Goal: Find contact information: Find contact information

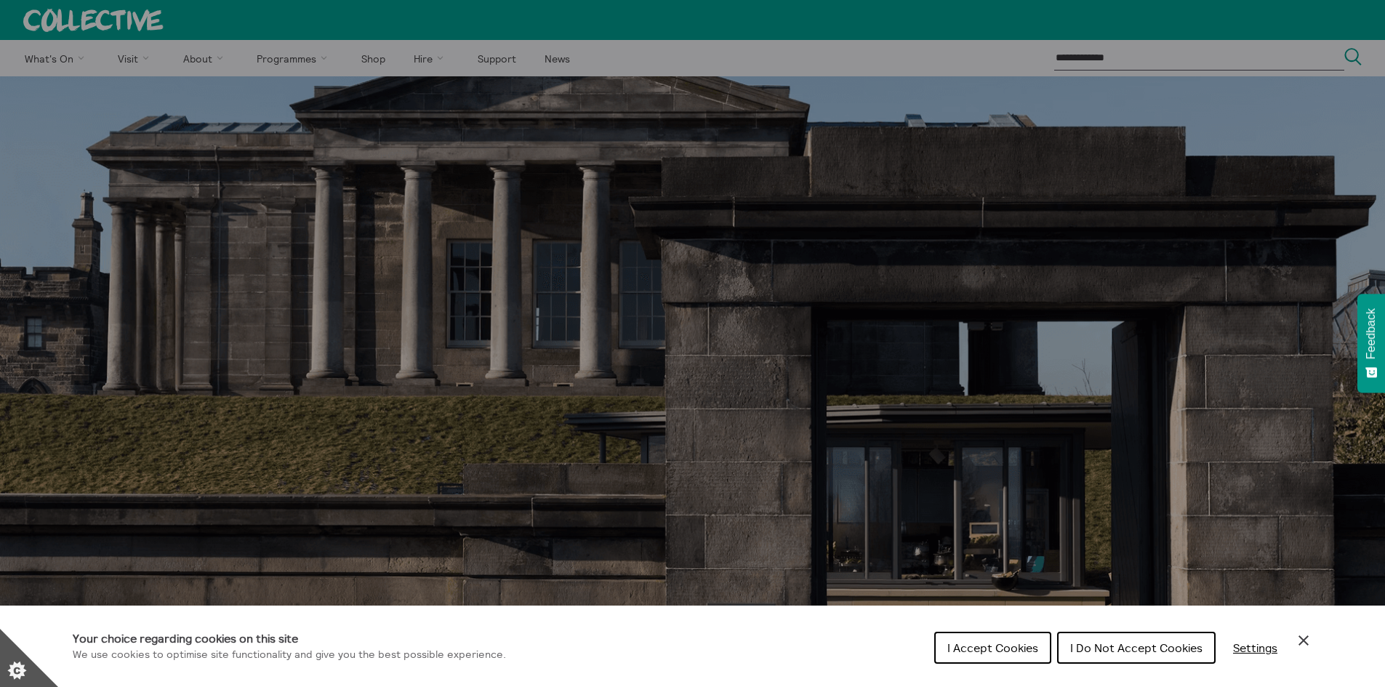
click at [987, 652] on span "I Accept Cookies" at bounding box center [993, 648] width 91 height 15
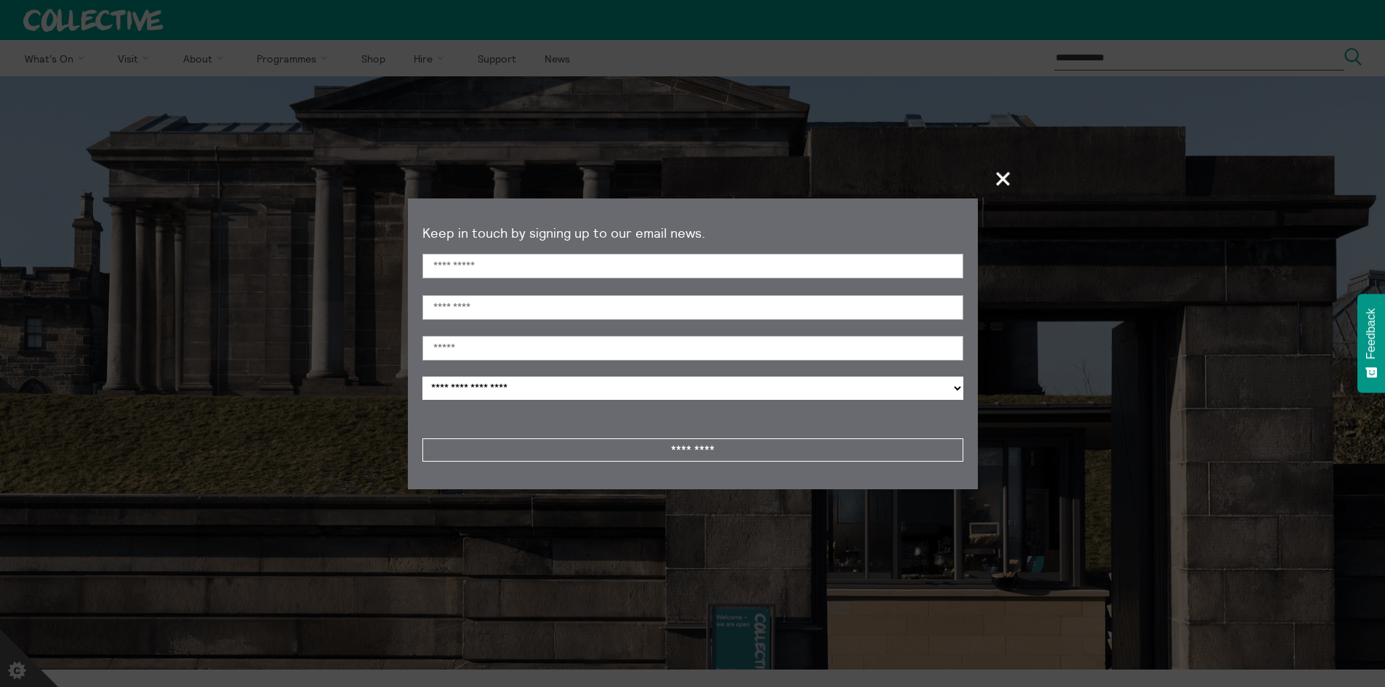
click at [1006, 178] on span "+" at bounding box center [1004, 178] width 43 height 43
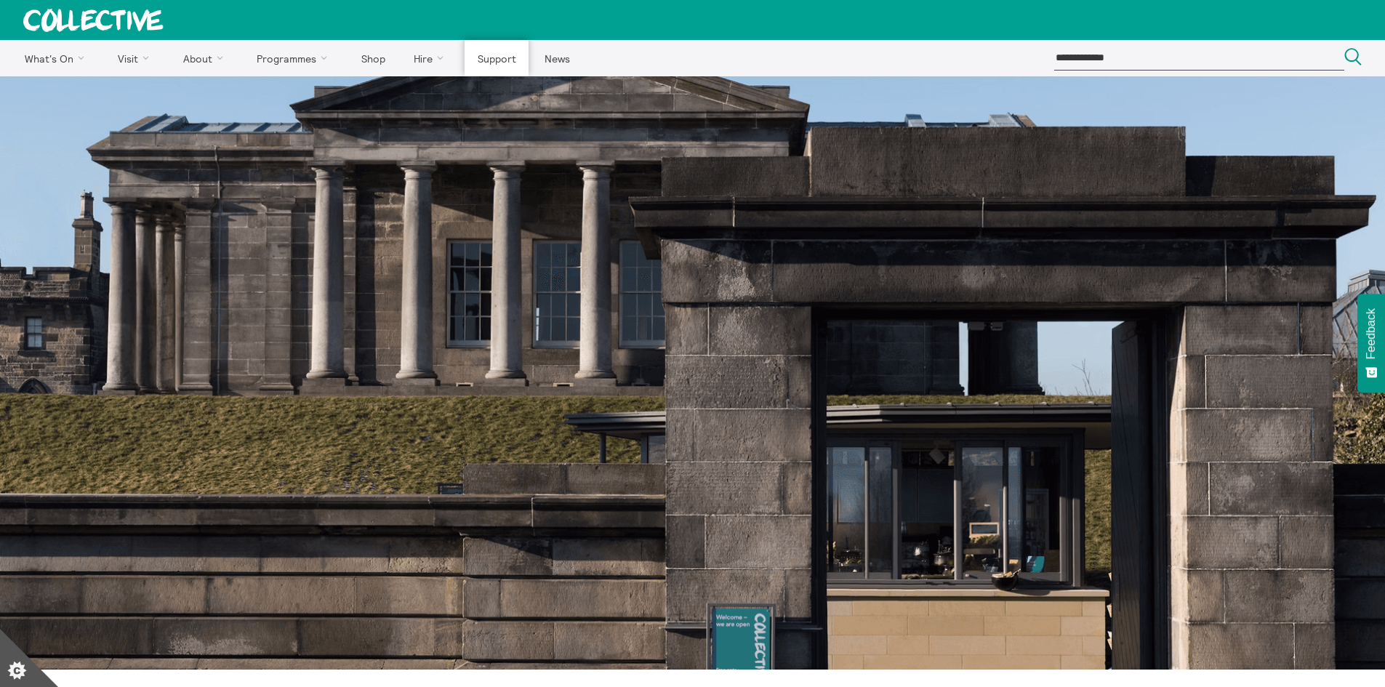
click at [495, 62] on link "Support" at bounding box center [497, 58] width 64 height 36
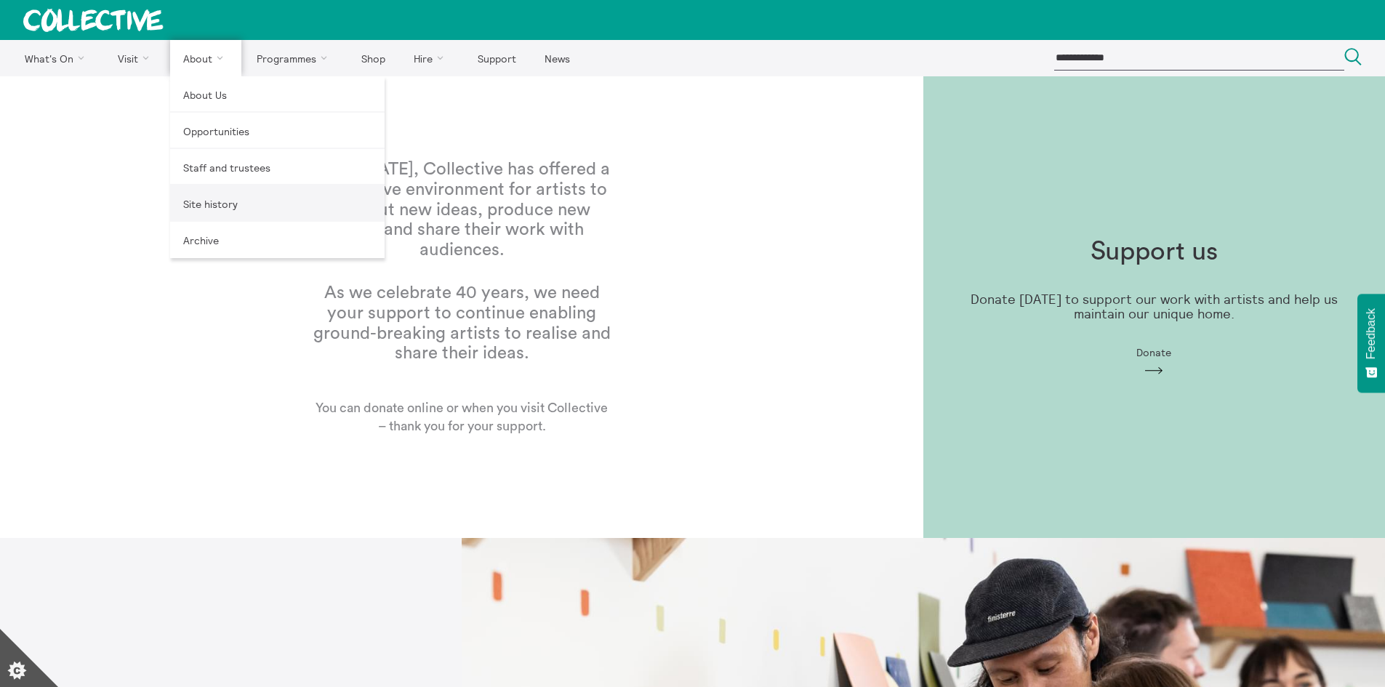
click at [220, 209] on link "Site history" at bounding box center [277, 203] width 215 height 36
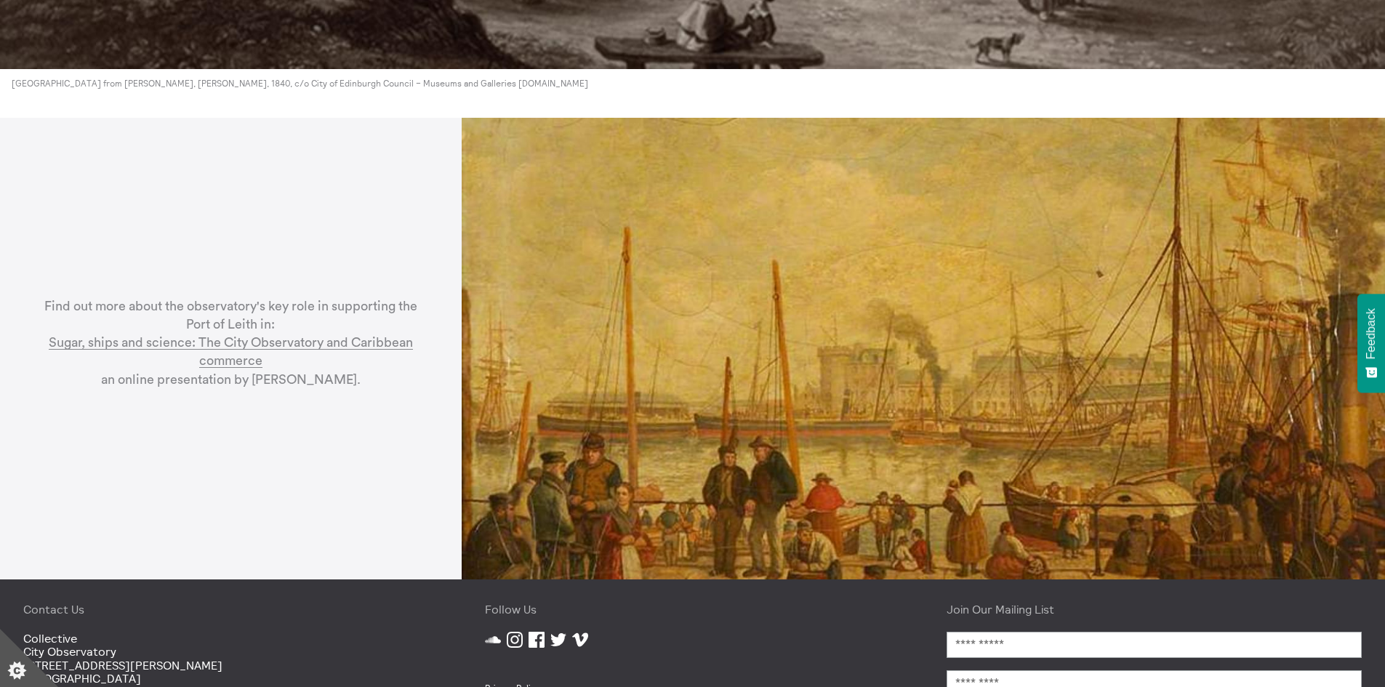
scroll to position [4653, 0]
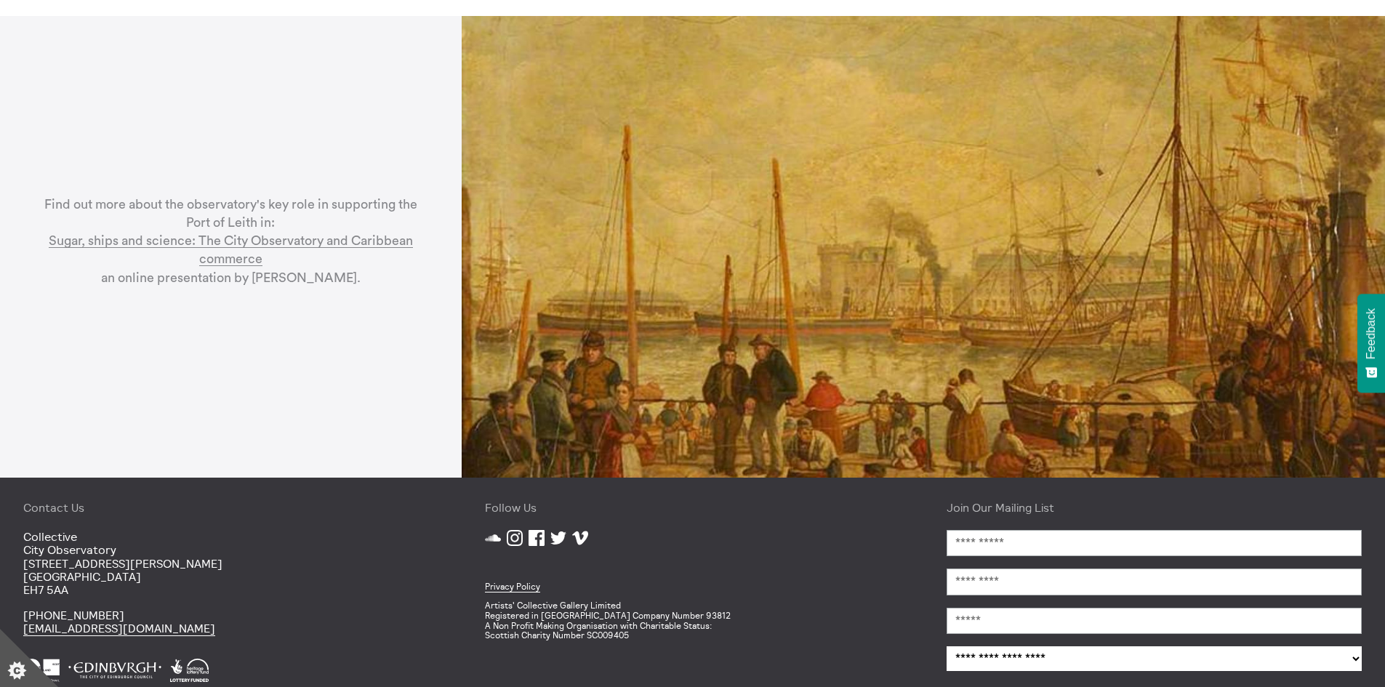
scroll to position [4787, 0]
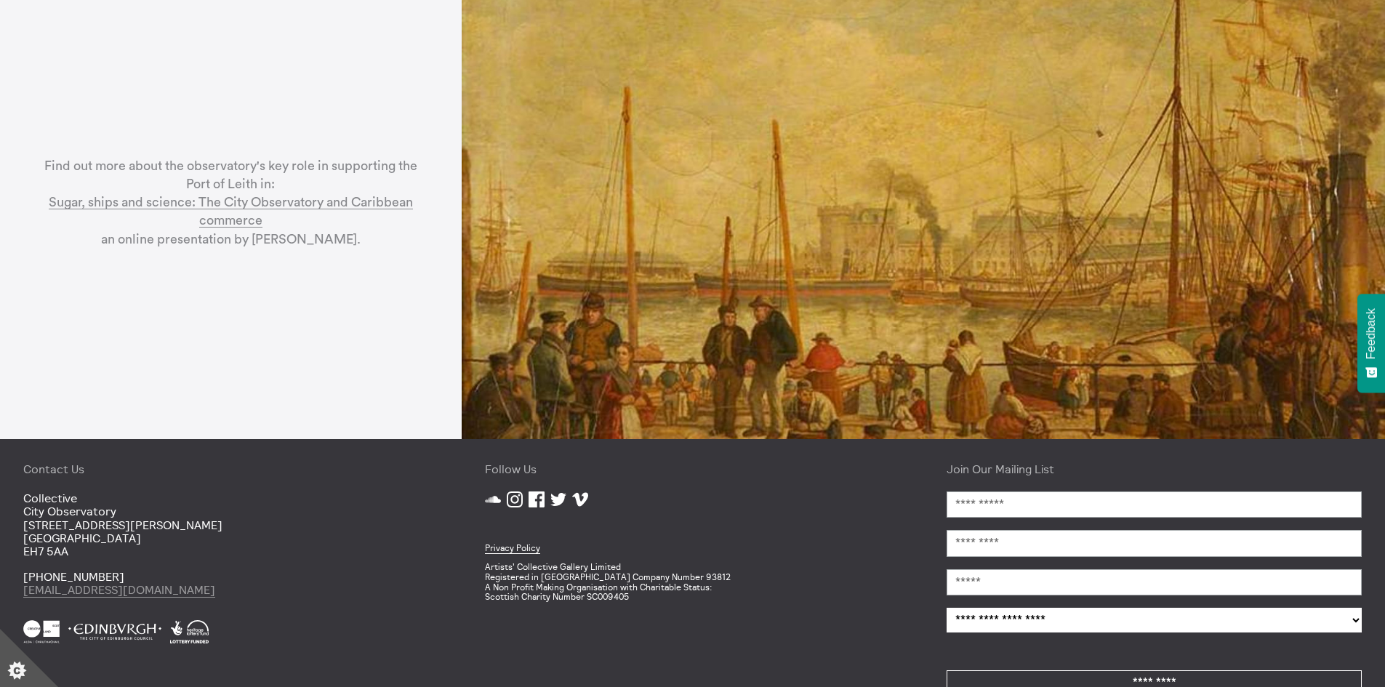
click at [120, 583] on link "[EMAIL_ADDRESS][DOMAIN_NAME]" at bounding box center [119, 590] width 192 height 15
